Goal: Navigation & Orientation: Find specific page/section

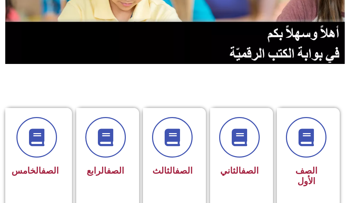
scroll to position [245, 0]
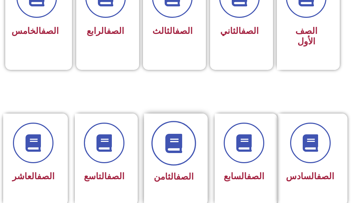
click at [181, 137] on icon at bounding box center [173, 143] width 19 height 19
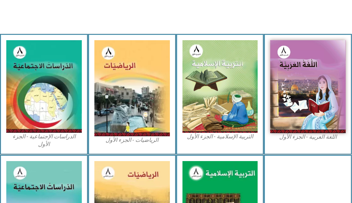
scroll to position [385, 0]
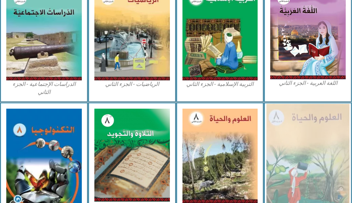
click at [278, 120] on img at bounding box center [308, 157] width 83 height 107
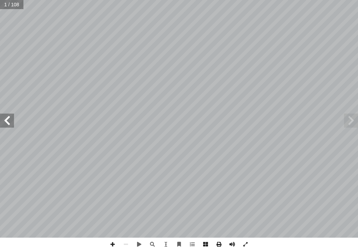
click at [8, 117] on span at bounding box center [7, 120] width 14 height 14
drag, startPoint x: 9, startPoint y: 119, endPoint x: 354, endPoint y: 119, distance: 345.4
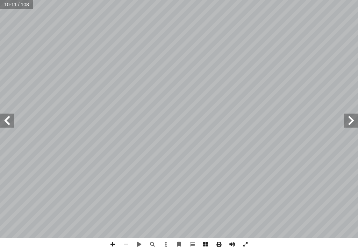
click at [354, 119] on span at bounding box center [351, 120] width 14 height 14
click at [111, 203] on span at bounding box center [112, 243] width 13 height 13
